Goal: Information Seeking & Learning: Learn about a topic

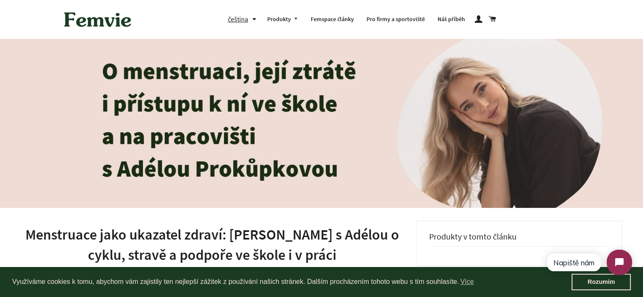
click at [282, 231] on h1 "Menstruace jako ukazatel zdraví: [PERSON_NAME] s Adélou o cyklu, stravě a podpo…" at bounding box center [212, 245] width 382 height 40
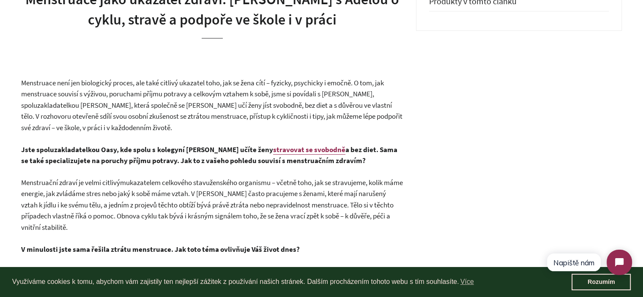
scroll to position [211, 0]
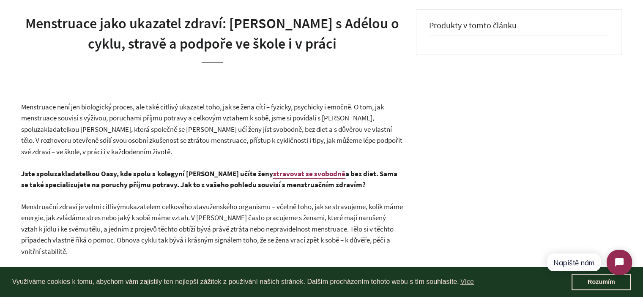
click at [207, 136] on span "Menstruace není jen biologický proces, ale také citlivý ukazatel toho, jak se ž…" at bounding box center [211, 129] width 381 height 54
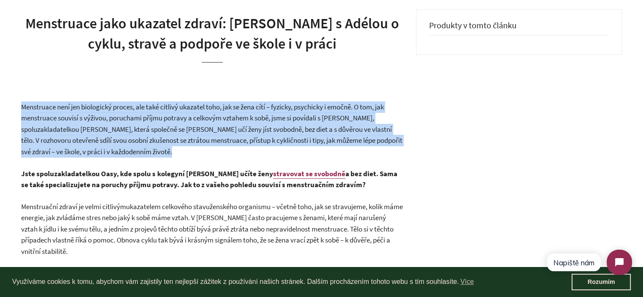
click at [207, 136] on span "Menstruace není jen biologický proces, ale také citlivý ukazatel toho, jak se ž…" at bounding box center [211, 129] width 381 height 54
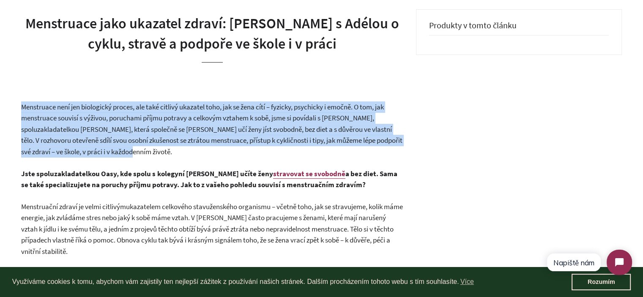
drag, startPoint x: 216, startPoint y: 152, endPoint x: 24, endPoint y: 104, distance: 198.0
click at [24, 104] on p "Menstruace není jen biologický proces, ale také citlivý ukazatel toho, jak se ž…" at bounding box center [212, 129] width 382 height 56
click at [24, 104] on span "Menstruace není jen biologický proces, ale také citlivý ukazatel toho, jak se ž…" at bounding box center [211, 129] width 381 height 54
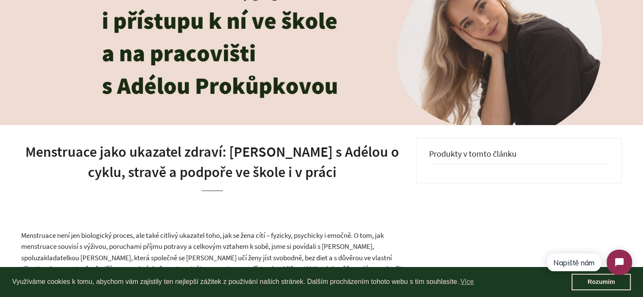
scroll to position [85, 0]
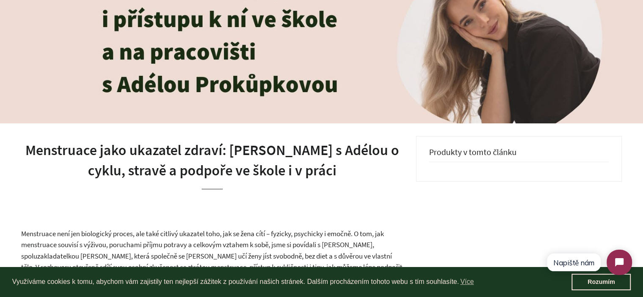
click at [225, 161] on h1 "Menstruace jako ukazatel zdraví: [PERSON_NAME] s Adélou o cyklu, stravě a podpo…" at bounding box center [212, 160] width 382 height 40
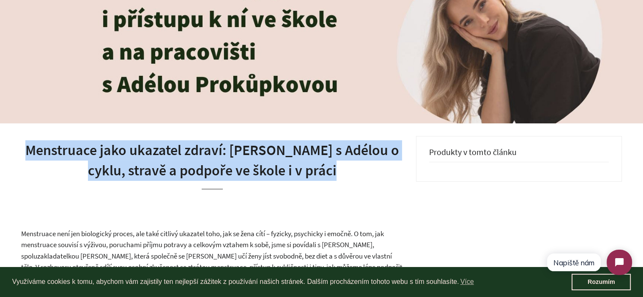
click at [225, 161] on h1 "Menstruace jako ukazatel zdraví: [PERSON_NAME] s Adélou o cyklu, stravě a podpo…" at bounding box center [212, 160] width 382 height 40
copy h1 "Menstruace jako ukazatel zdraví: [PERSON_NAME] s Adélou o cyklu, stravě a podpo…"
click at [355, 171] on h1 "Menstruace jako ukazatel zdraví: [PERSON_NAME] s Adélou o cyklu, stravě a podpo…" at bounding box center [212, 160] width 382 height 40
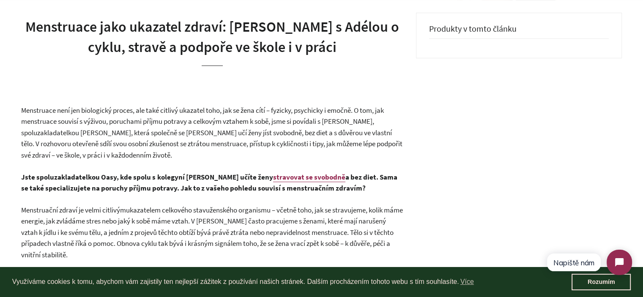
scroll to position [211, 0]
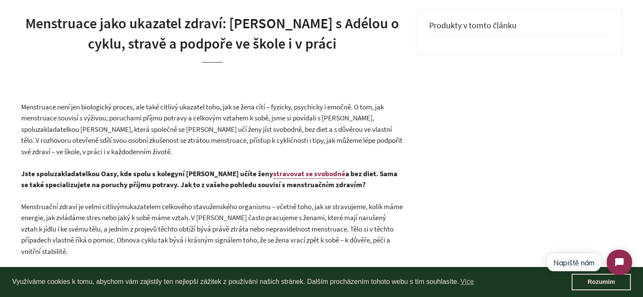
click at [191, 150] on p "Menstruace není jen biologický proces, ale také citlivý ukazatel toho, jak se ž…" at bounding box center [212, 129] width 382 height 56
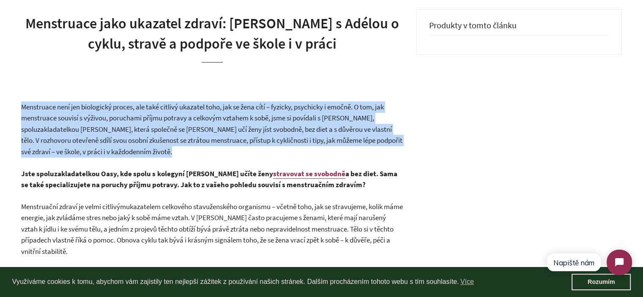
click at [191, 150] on p "Menstruace není jen biologický proces, ale také citlivý ukazatel toho, jak se ž…" at bounding box center [212, 129] width 382 height 56
click at [228, 150] on p "Menstruace není jen biologický proces, ale také citlivý ukazatel toho, jak se ž…" at bounding box center [212, 129] width 382 height 56
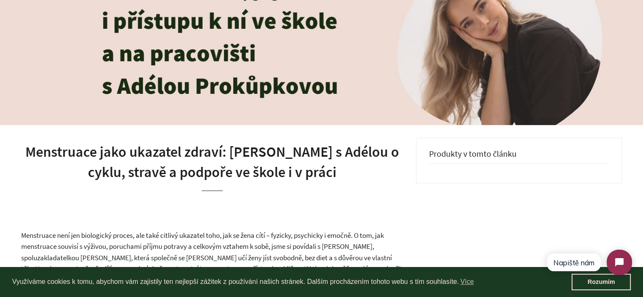
scroll to position [85, 0]
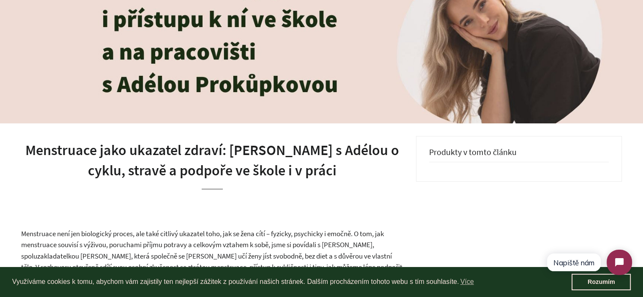
click at [260, 156] on h1 "Menstruace jako ukazatel zdraví: [PERSON_NAME] s Adélou o cyklu, stravě a podpo…" at bounding box center [212, 160] width 382 height 40
click at [260, 155] on h1 "Menstruace jako ukazatel zdraví: [PERSON_NAME] s Adélou o cyklu, stravě a podpo…" at bounding box center [212, 160] width 382 height 40
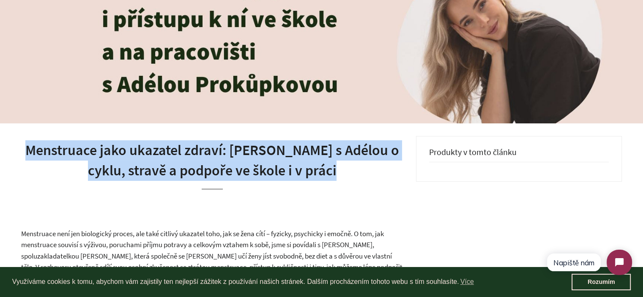
click at [338, 173] on h1 "Menstruace jako ukazatel zdraví: [PERSON_NAME] s Adélou o cyklu, stravě a podpo…" at bounding box center [212, 160] width 382 height 40
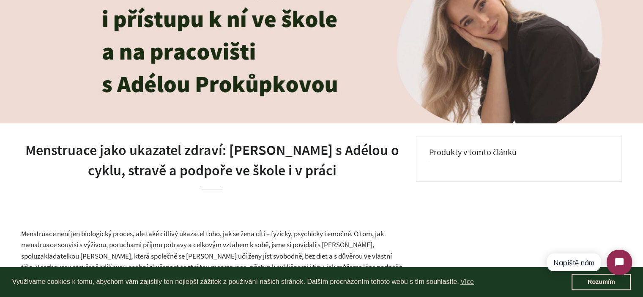
click at [268, 157] on h1 "Menstruace jako ukazatel zdraví: [PERSON_NAME] s Adélou o cyklu, stravě a podpo…" at bounding box center [212, 160] width 382 height 40
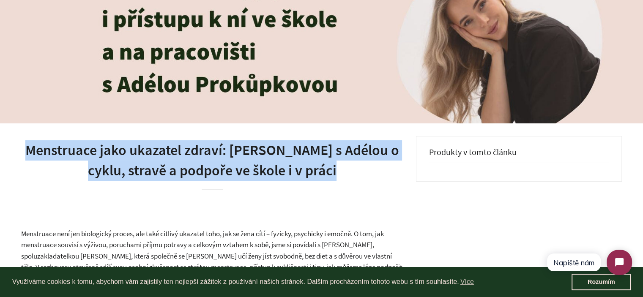
click at [268, 157] on h1 "Menstruace jako ukazatel zdraví: [PERSON_NAME] s Adélou o cyklu, stravě a podpo…" at bounding box center [212, 160] width 382 height 40
copy h1 "Menstruace jako ukazatel zdraví: [PERSON_NAME] s Adélou o cyklu, stravě a podpo…"
click at [255, 161] on h1 "Menstruace jako ukazatel zdraví: [PERSON_NAME] s Adélou o cyklu, stravě a podpo…" at bounding box center [212, 160] width 382 height 40
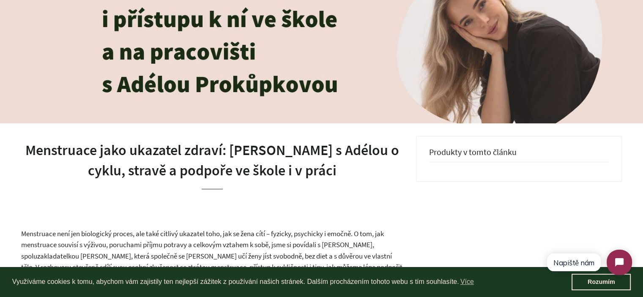
click at [265, 160] on h1 "Menstruace jako ukazatel zdraví: [PERSON_NAME] s Adélou o cyklu, stravě a podpo…" at bounding box center [212, 160] width 382 height 40
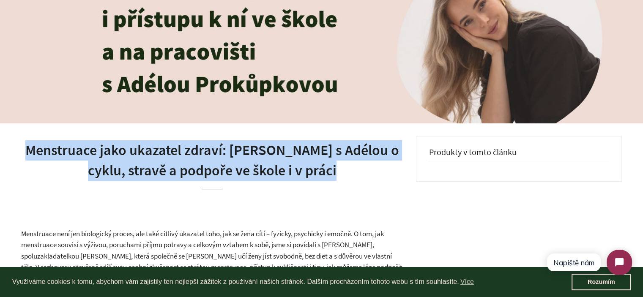
click at [265, 160] on h1 "Menstruace jako ukazatel zdraví: [PERSON_NAME] s Adélou o cyklu, stravě a podpo…" at bounding box center [212, 160] width 382 height 40
click at [315, 166] on h1 "Menstruace jako ukazatel zdraví: [PERSON_NAME] s Adélou o cyklu, stravě a podpo…" at bounding box center [212, 160] width 382 height 40
click at [327, 173] on h1 "Menstruace jako ukazatel zdraví: [PERSON_NAME] s Adélou o cyklu, stravě a podpo…" at bounding box center [212, 160] width 382 height 40
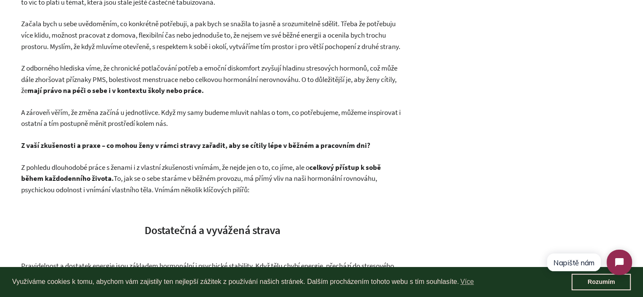
scroll to position [1395, 0]
